Goal: Find specific page/section: Find specific page/section

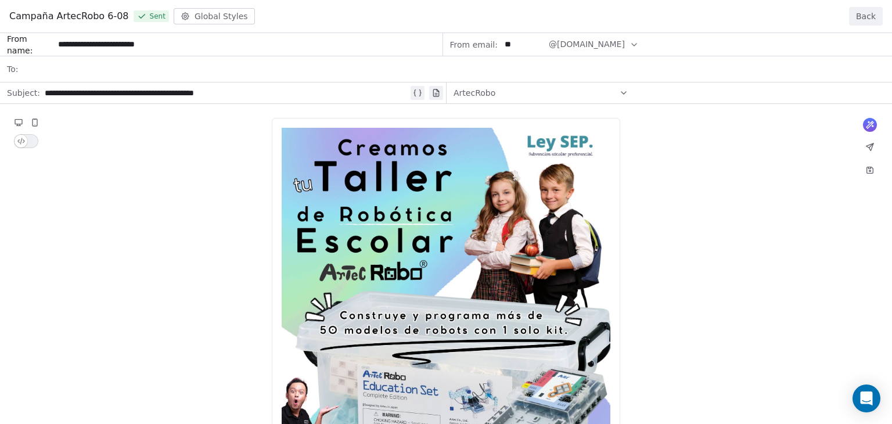
scroll to position [118, 0]
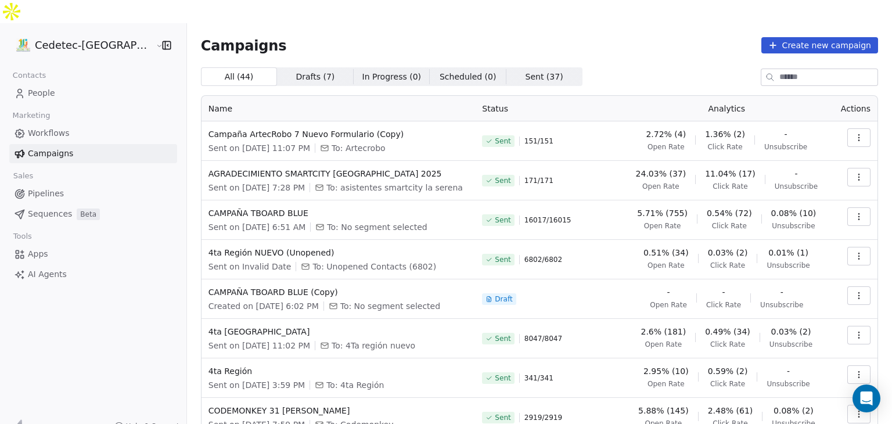
click at [38, 127] on span "Workflows" at bounding box center [49, 133] width 42 height 12
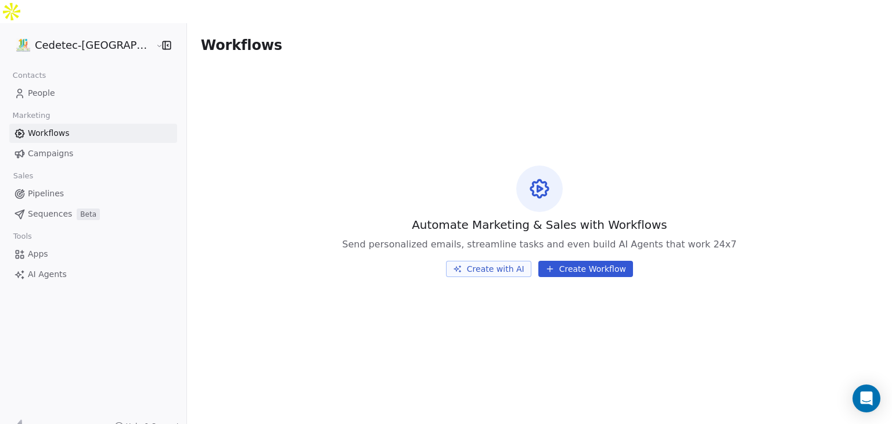
click at [33, 147] on span "Campaigns" at bounding box center [50, 153] width 45 height 12
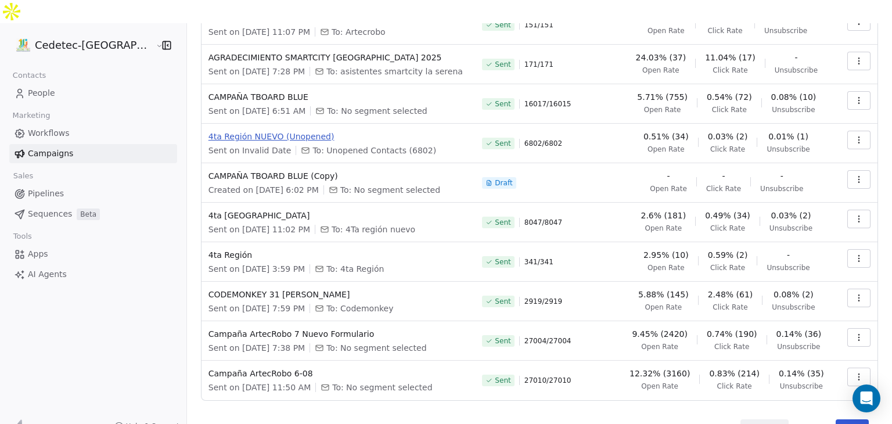
scroll to position [118, 0]
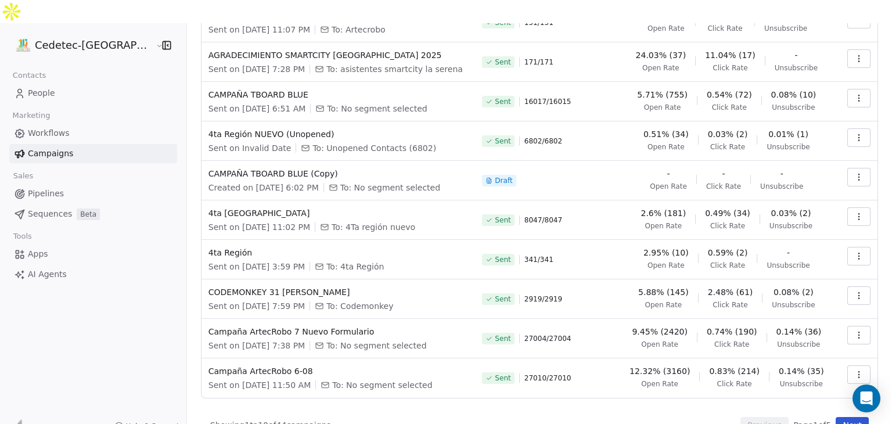
click at [838, 417] on button "Next" at bounding box center [851, 425] width 33 height 16
